Goal: Task Accomplishment & Management: Manage account settings

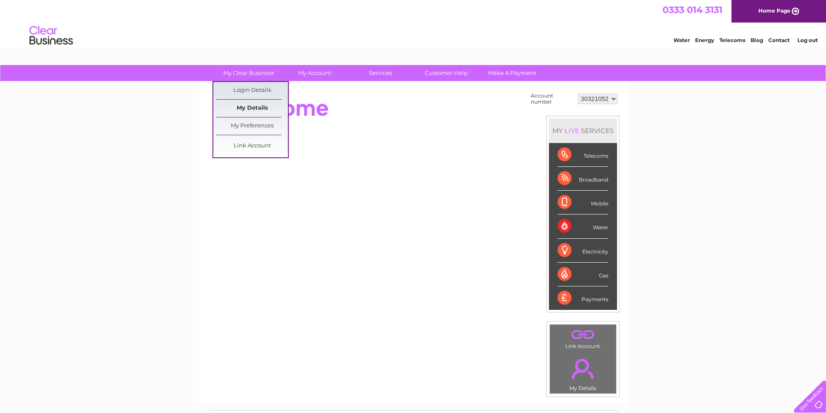
click at [256, 109] on link "My Details" at bounding box center [252, 108] width 72 height 17
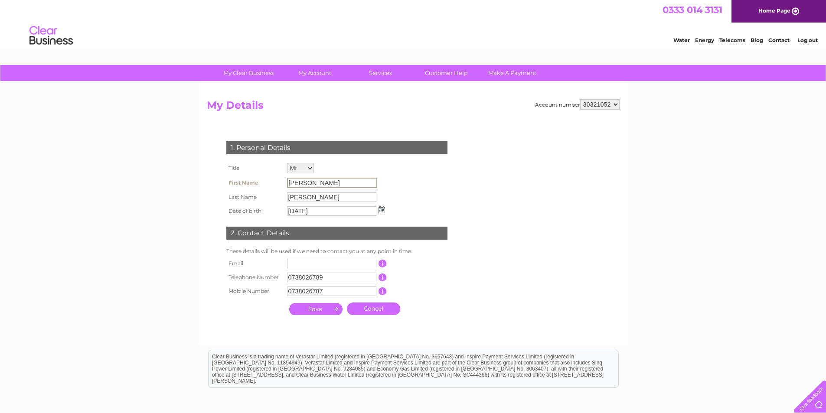
drag, startPoint x: 343, startPoint y: 186, endPoint x: 278, endPoint y: 182, distance: 65.2
click at [278, 182] on tr "First Name Harshavardhan" at bounding box center [305, 183] width 163 height 15
drag, startPoint x: 328, startPoint y: 199, endPoint x: 246, endPoint y: 203, distance: 82.1
click at [246, 203] on tr "Last Name Vemuri" at bounding box center [305, 197] width 163 height 15
click at [440, 303] on div "1. Personal Details Title Mr Mrs Ms Miss Dr Rev Prof Other First Name Harshavar…" at bounding box center [339, 226] width 264 height 186
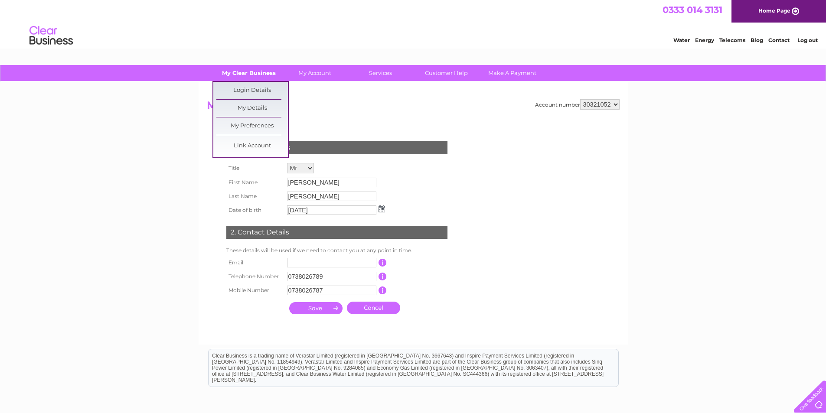
click at [247, 72] on link "My Clear Business" at bounding box center [249, 73] width 72 height 16
click at [255, 121] on link "My Preferences" at bounding box center [252, 126] width 72 height 17
click at [249, 124] on link "My Preferences" at bounding box center [252, 126] width 72 height 17
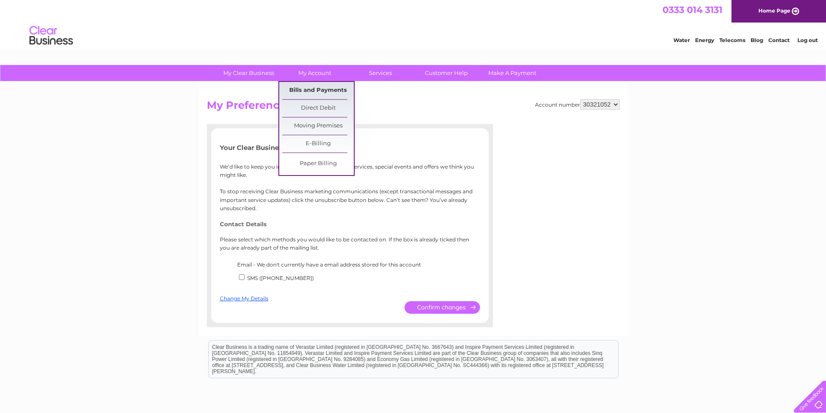
click at [323, 94] on link "Bills and Payments" at bounding box center [318, 90] width 72 height 17
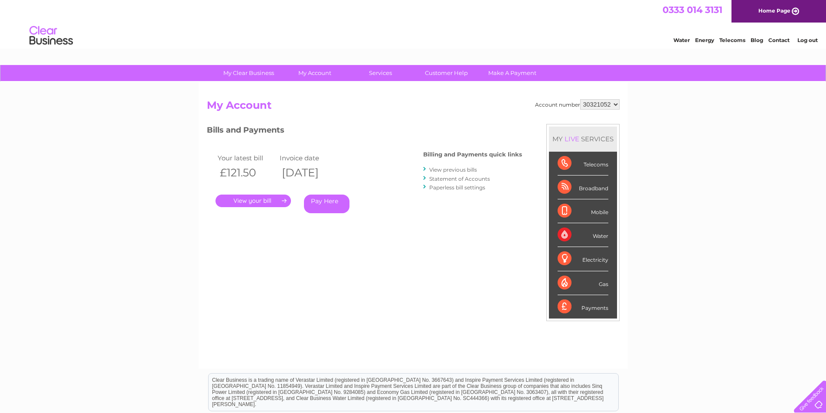
click at [273, 202] on link "." at bounding box center [253, 201] width 75 height 13
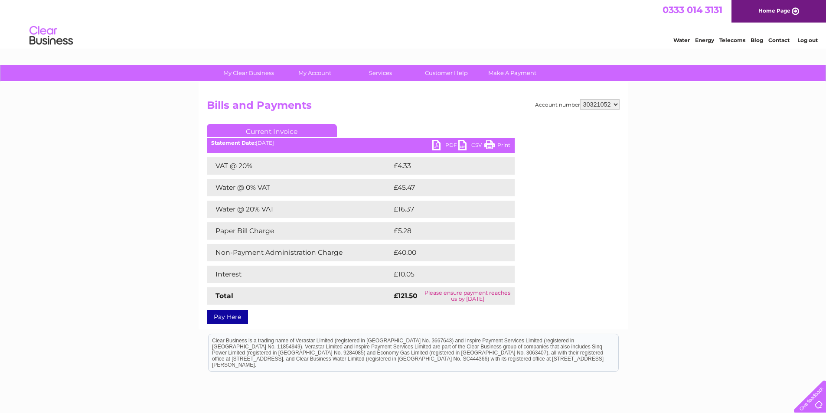
click at [437, 144] on link "PDF" at bounding box center [445, 146] width 26 height 13
